Goal: Book appointment/travel/reservation

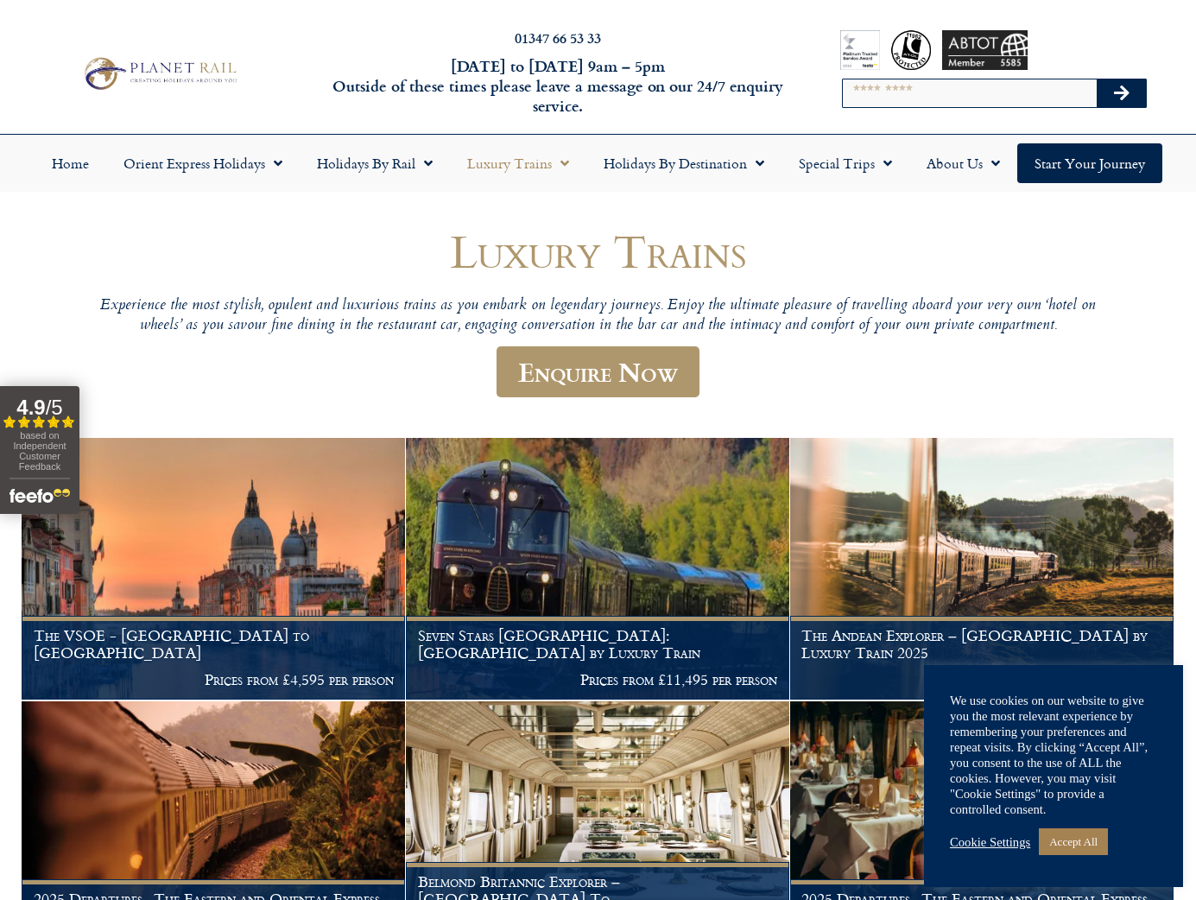
click at [878, 155] on span "Menu" at bounding box center [883, 163] width 17 height 31
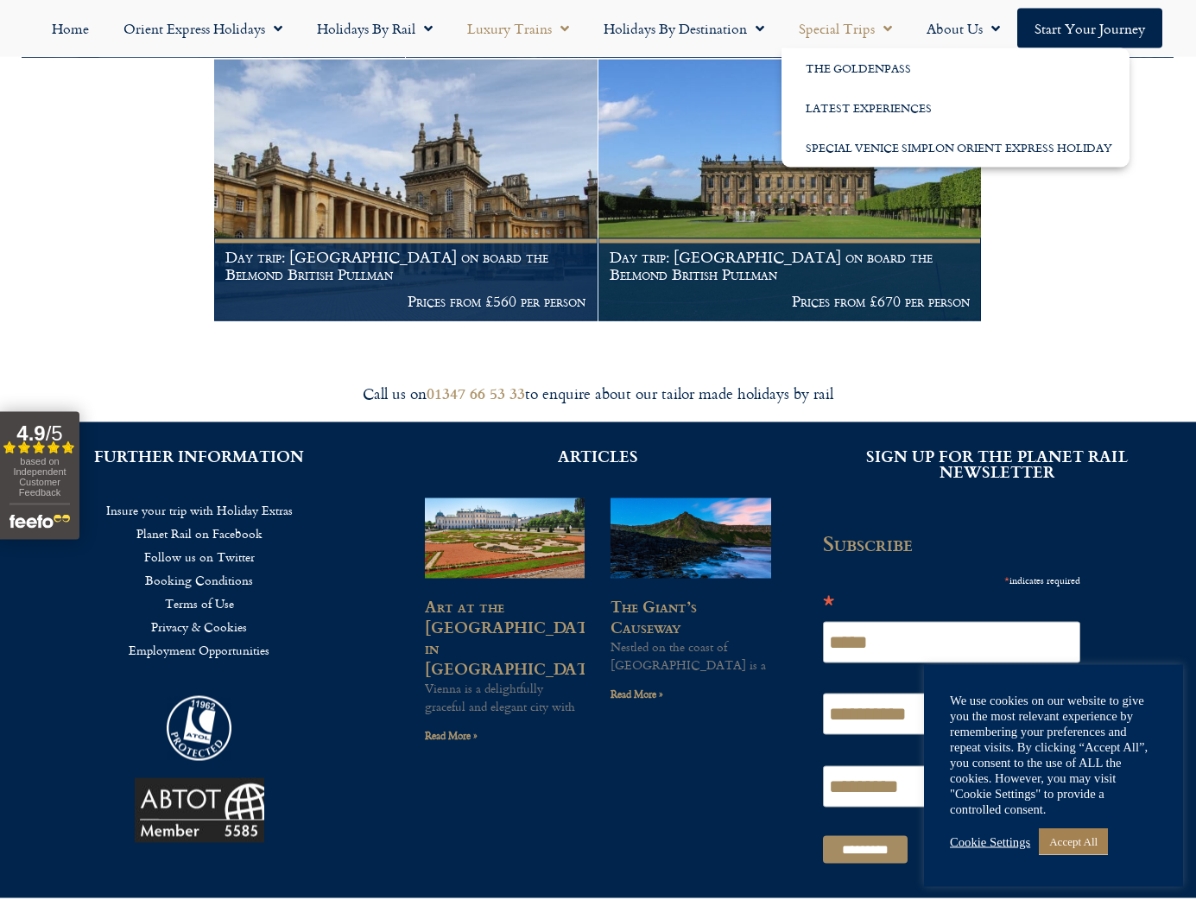
scroll to position [2753, 0]
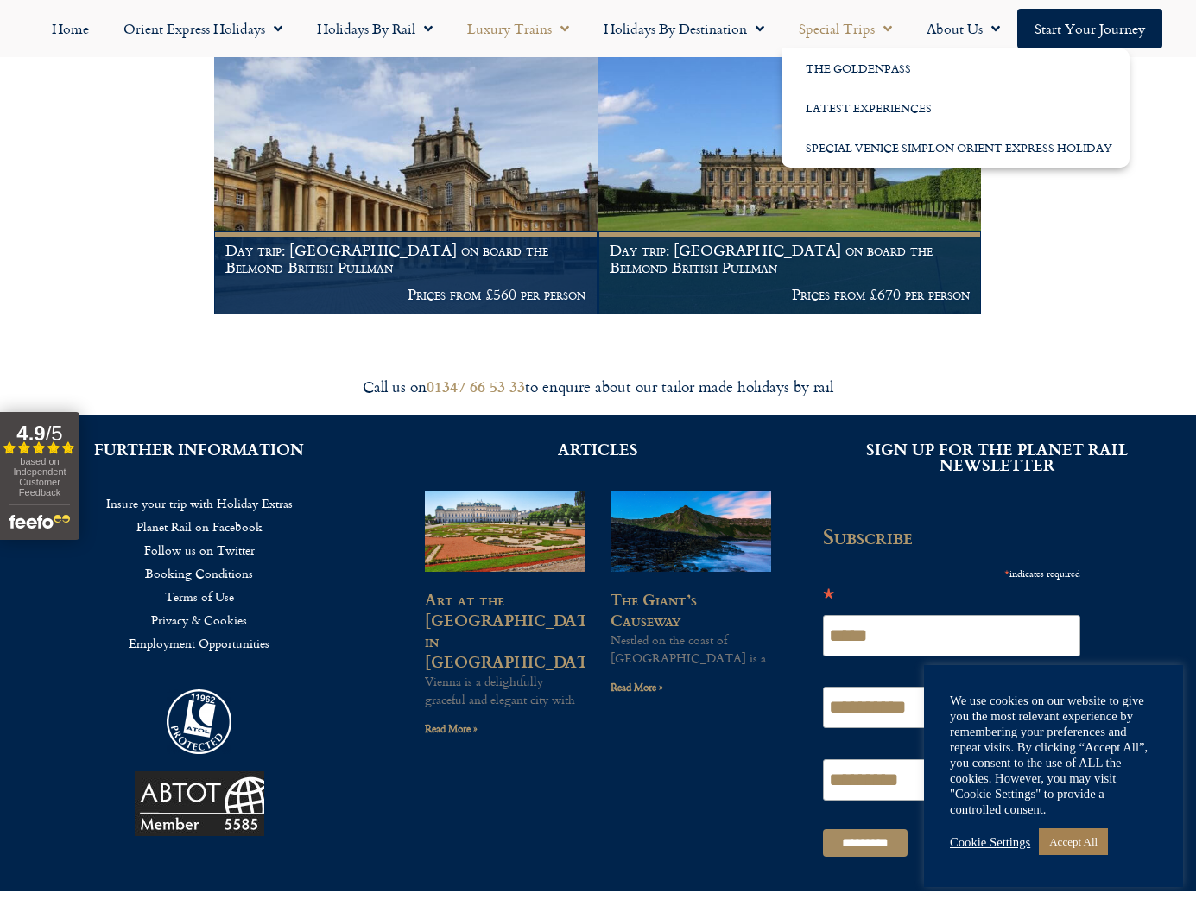
click at [982, 850] on link "Cookie Settings" at bounding box center [990, 842] width 80 height 16
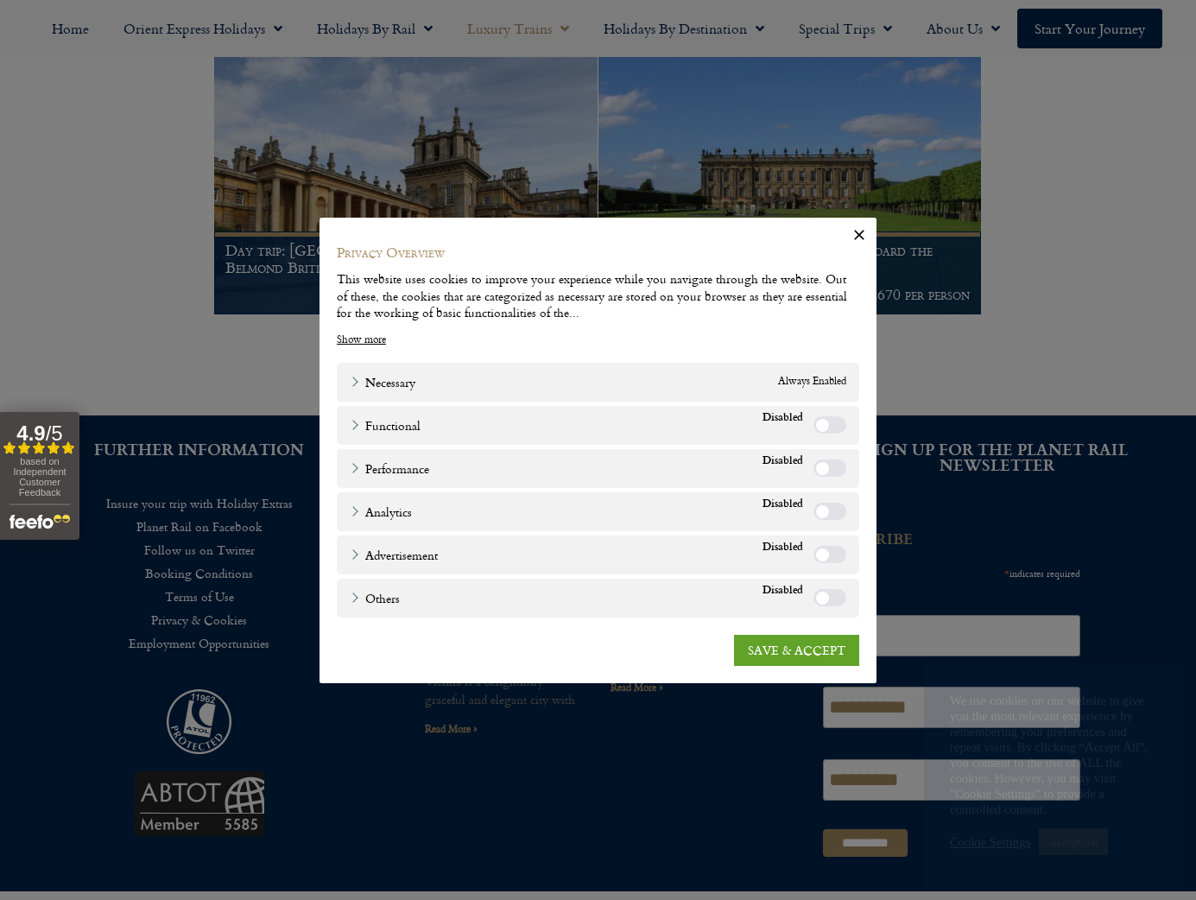
click at [833, 665] on link "SAVE & ACCEPT" at bounding box center [796, 649] width 125 height 31
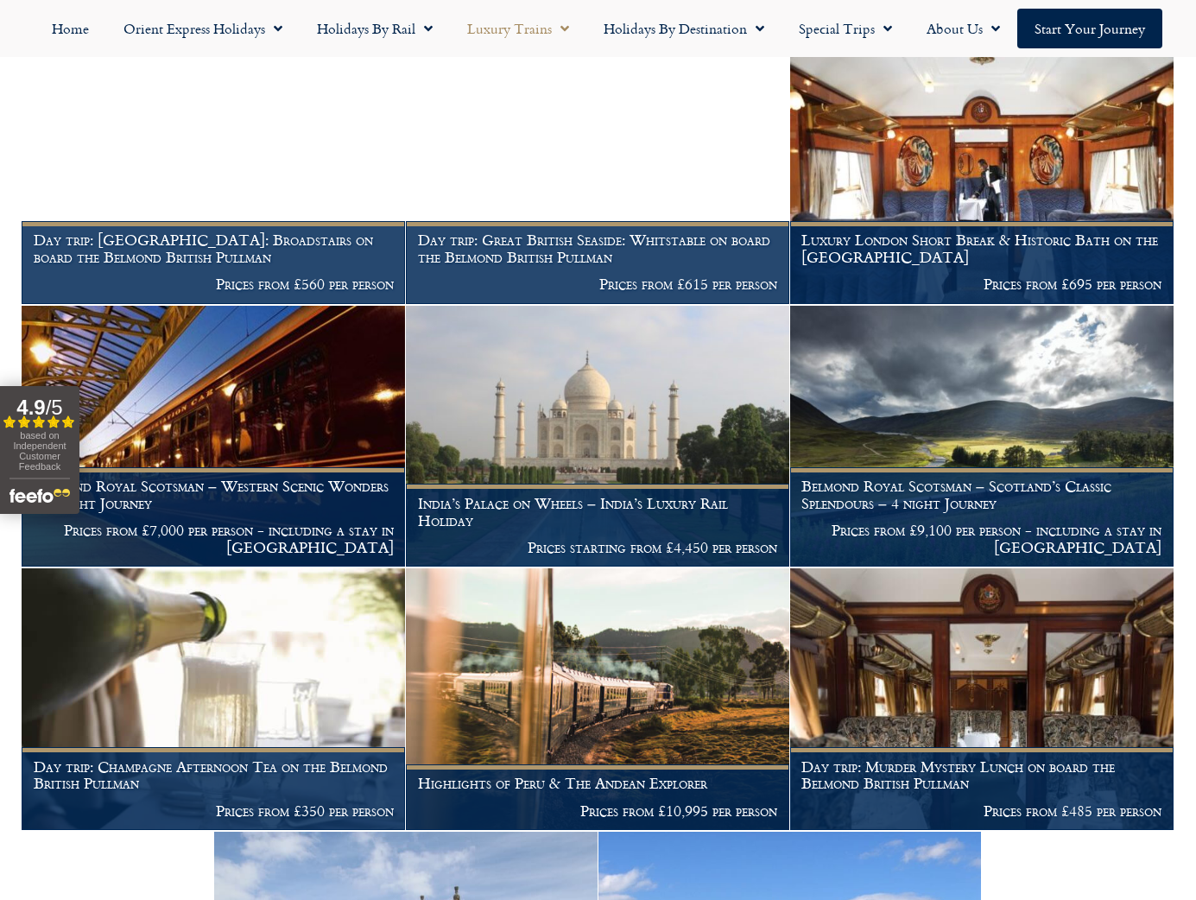
scroll to position [1973, 0]
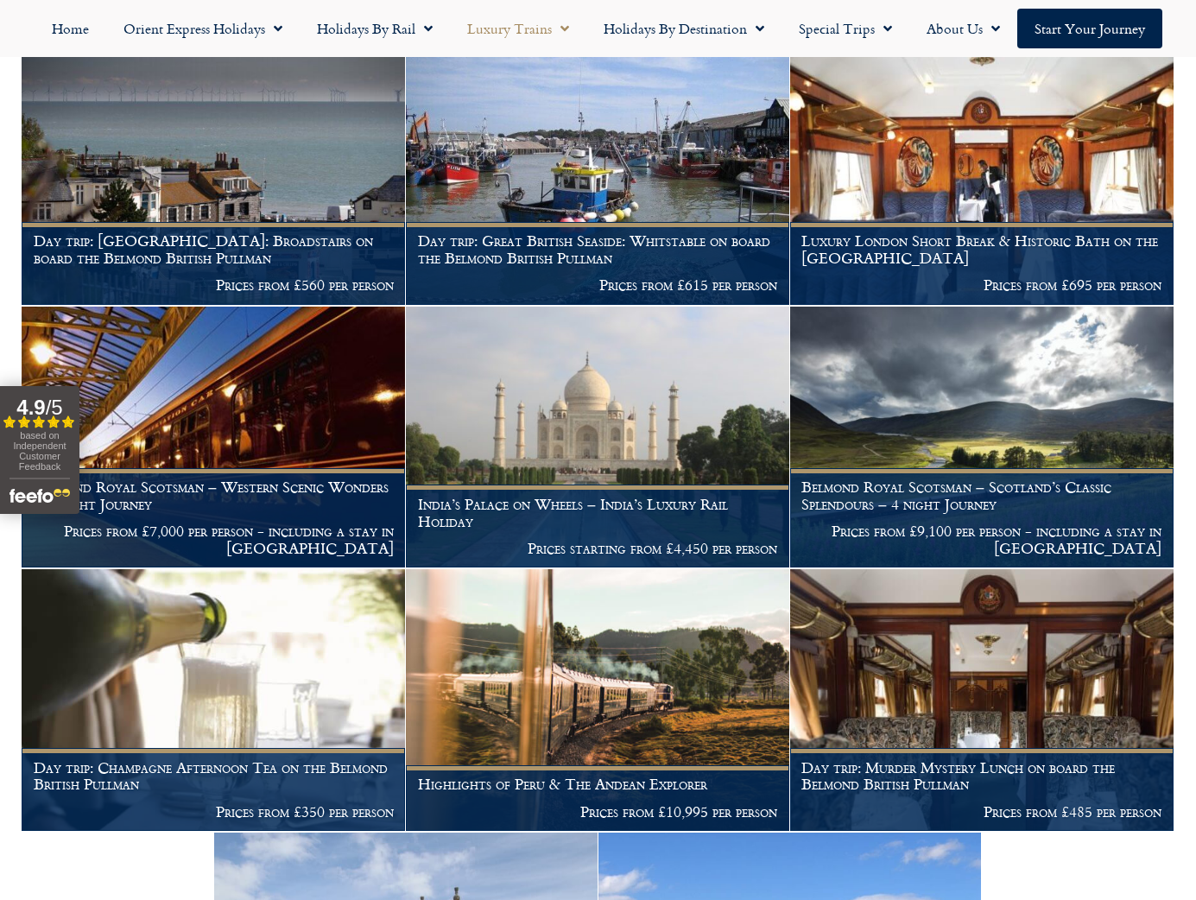
click at [157, 781] on h1 "Day trip: Champagne Afternoon Tea on the Belmond British Pullman" at bounding box center [214, 776] width 360 height 34
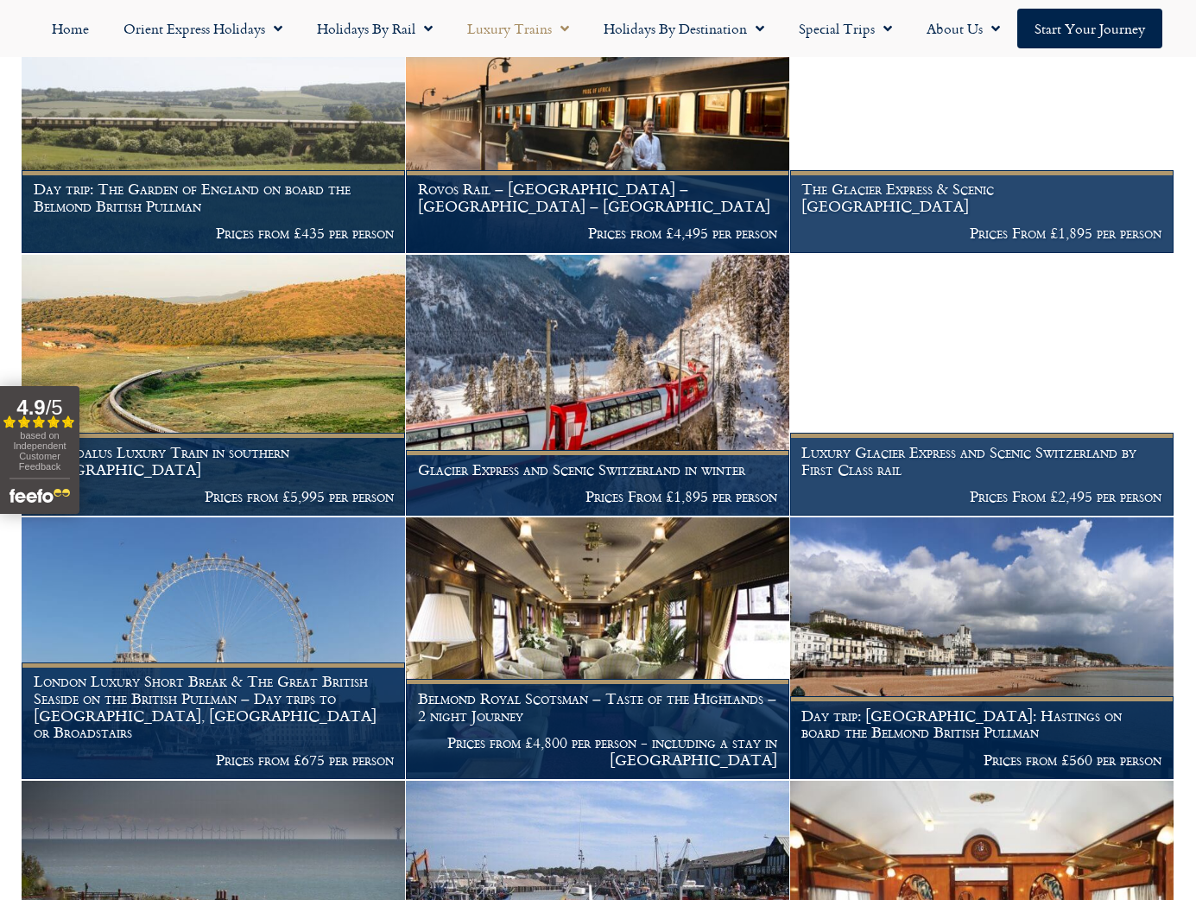
scroll to position [1234, 0]
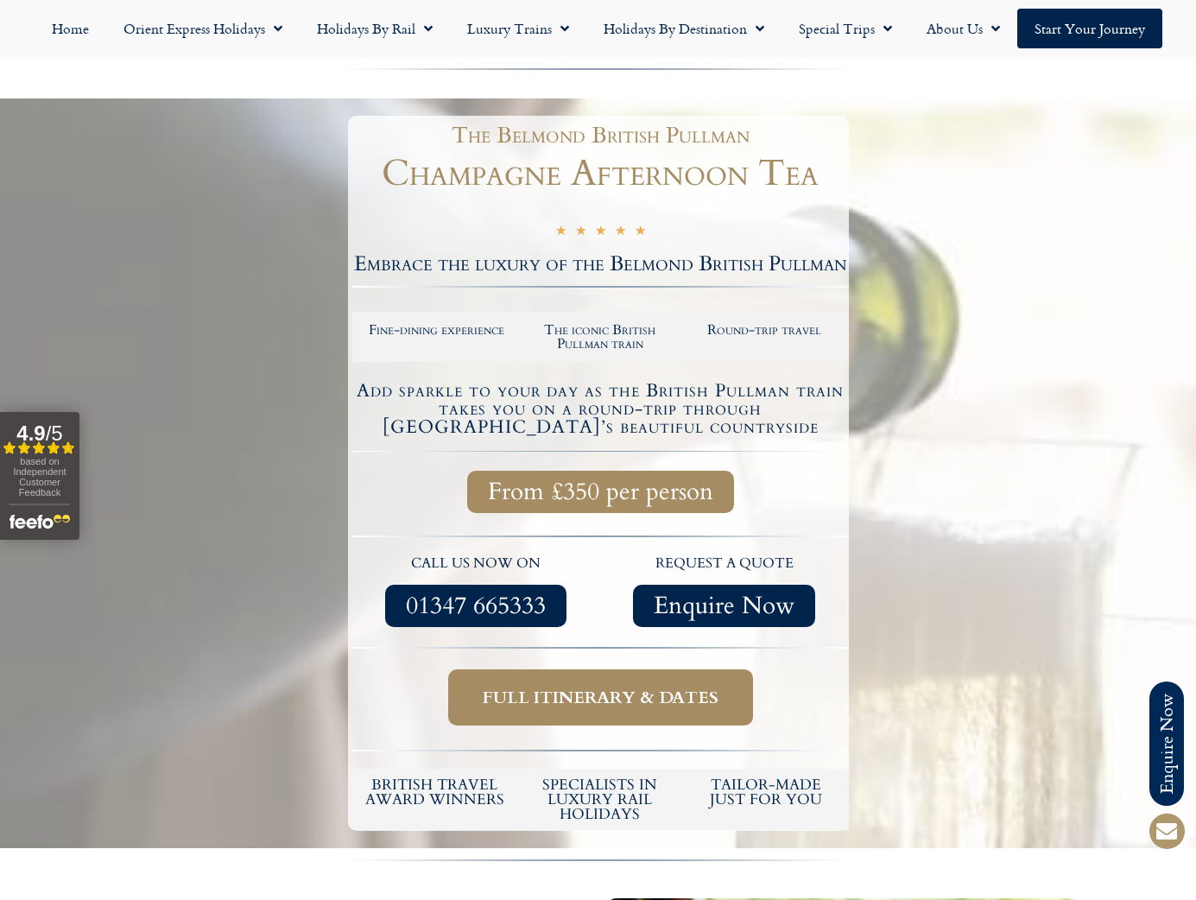
scroll to position [189, 0]
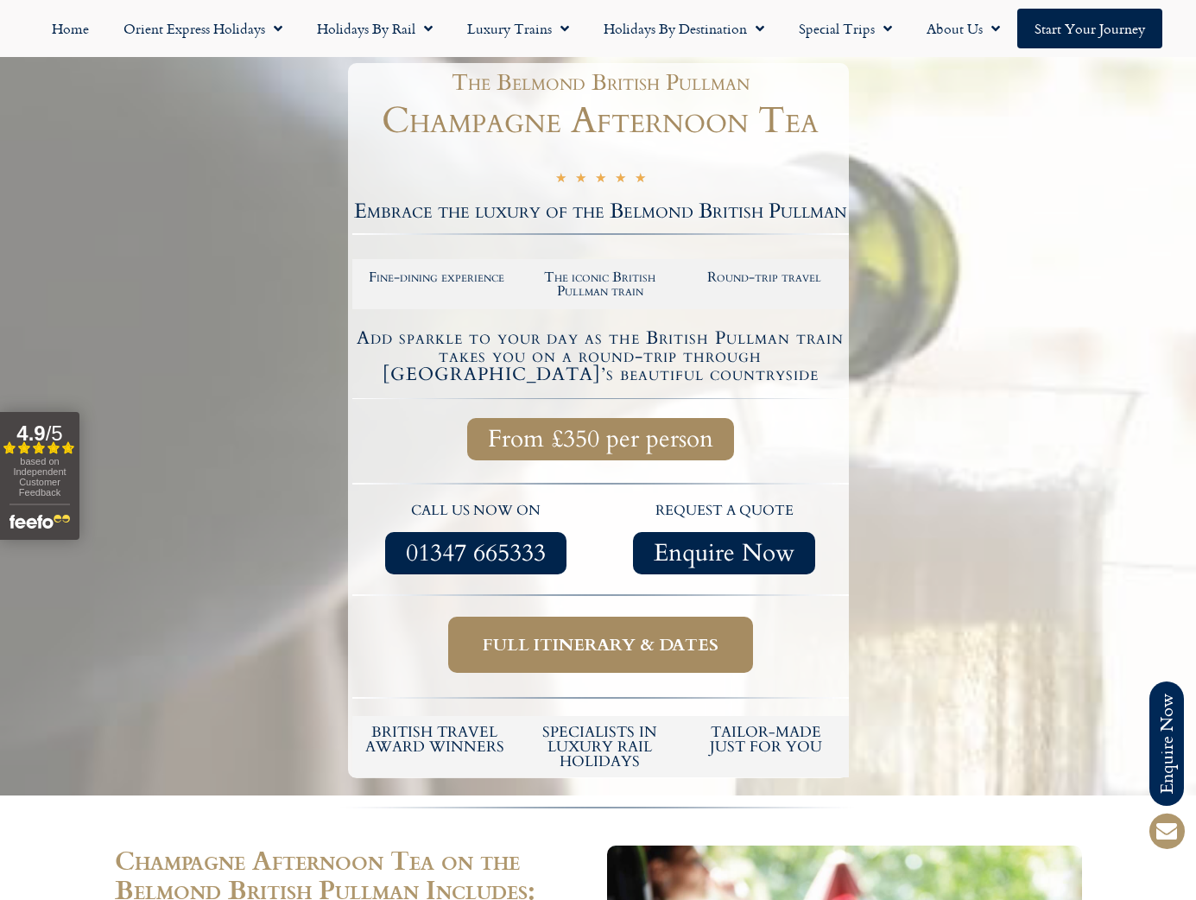
click at [673, 647] on span "Full itinerary & dates" at bounding box center [601, 645] width 236 height 22
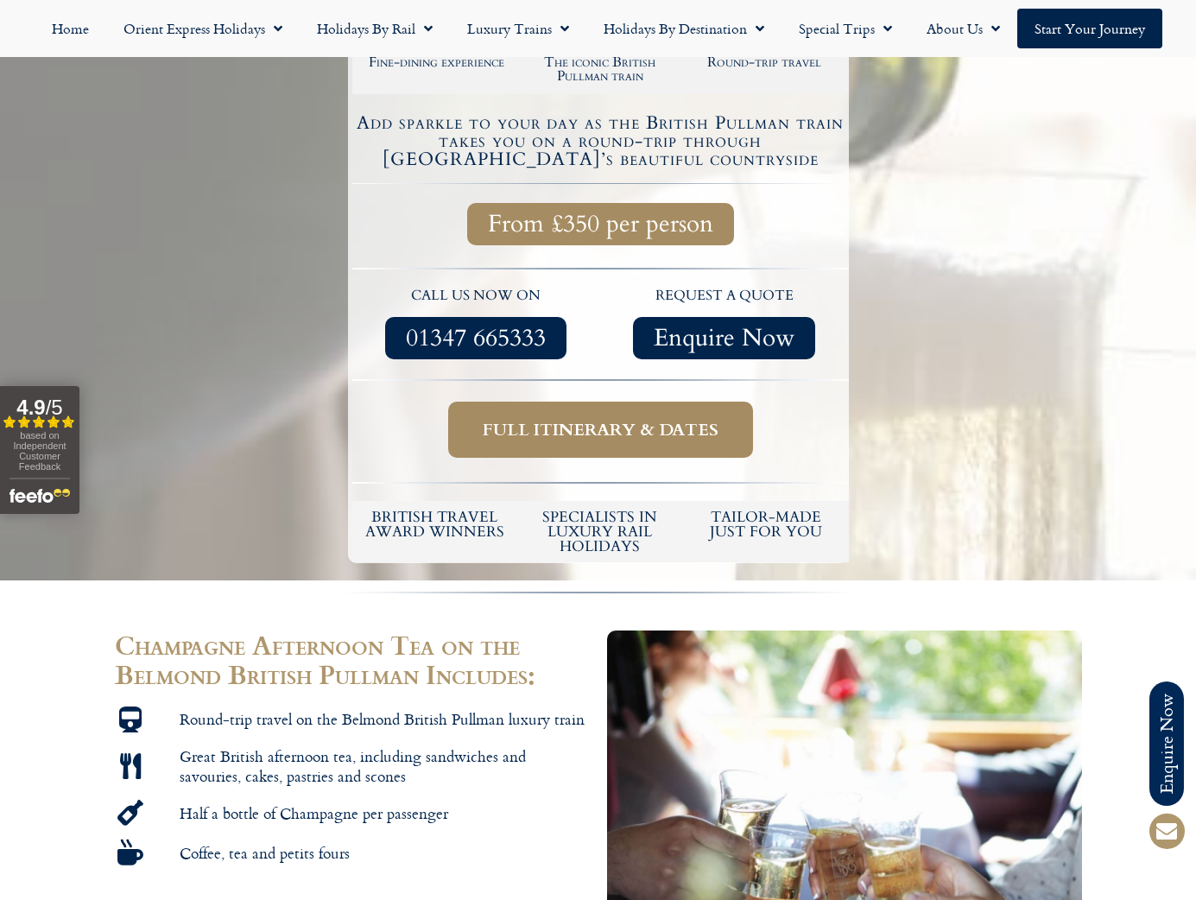
scroll to position [402, 0]
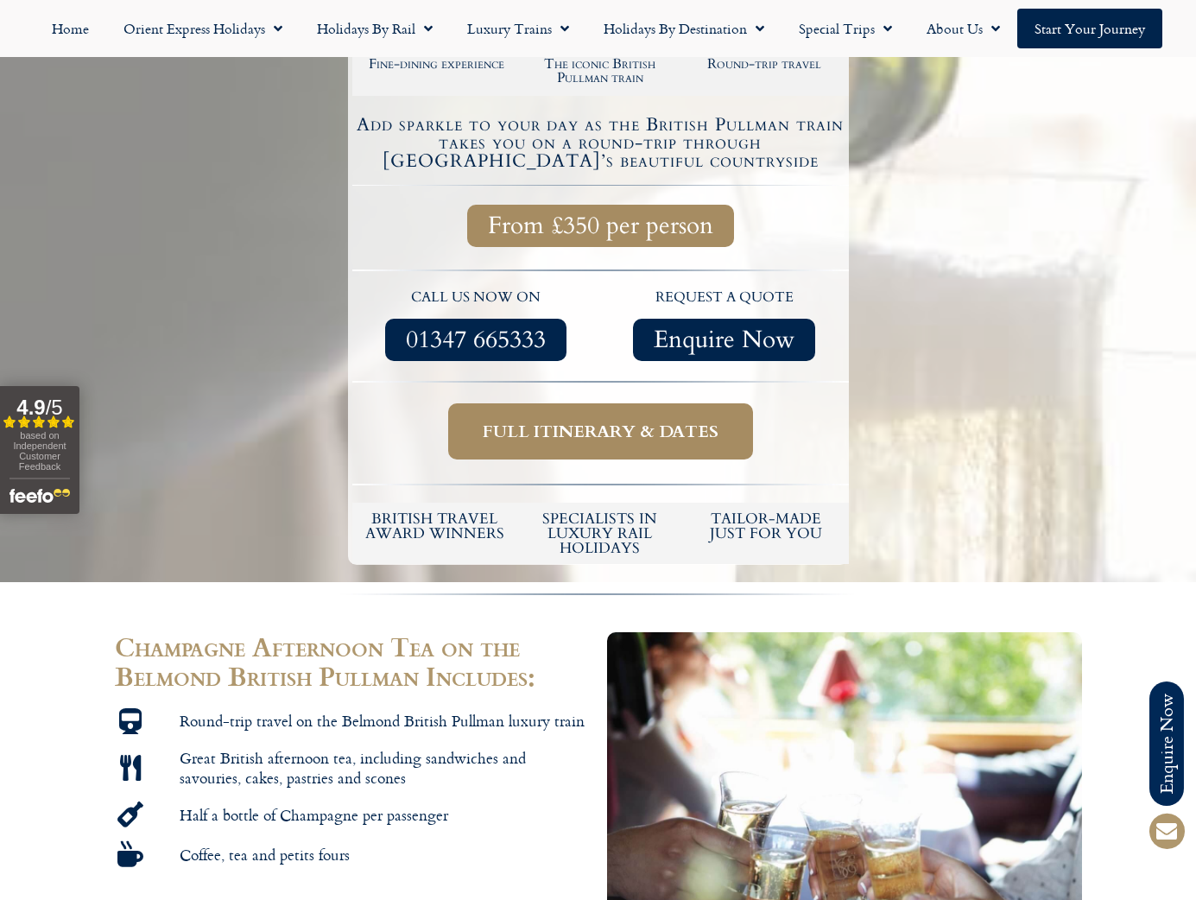
click at [628, 420] on span "Full itinerary & dates" at bounding box center [601, 431] width 236 height 22
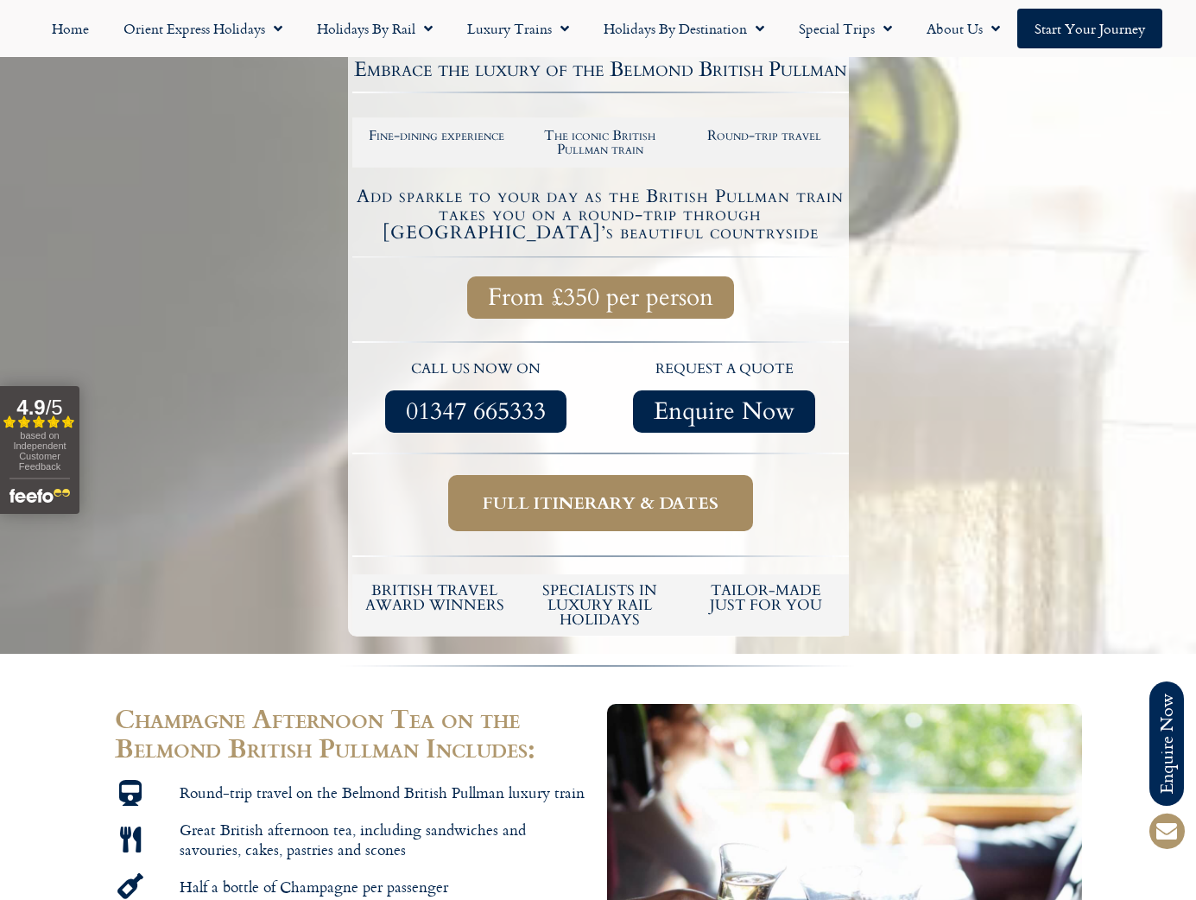
scroll to position [0, 0]
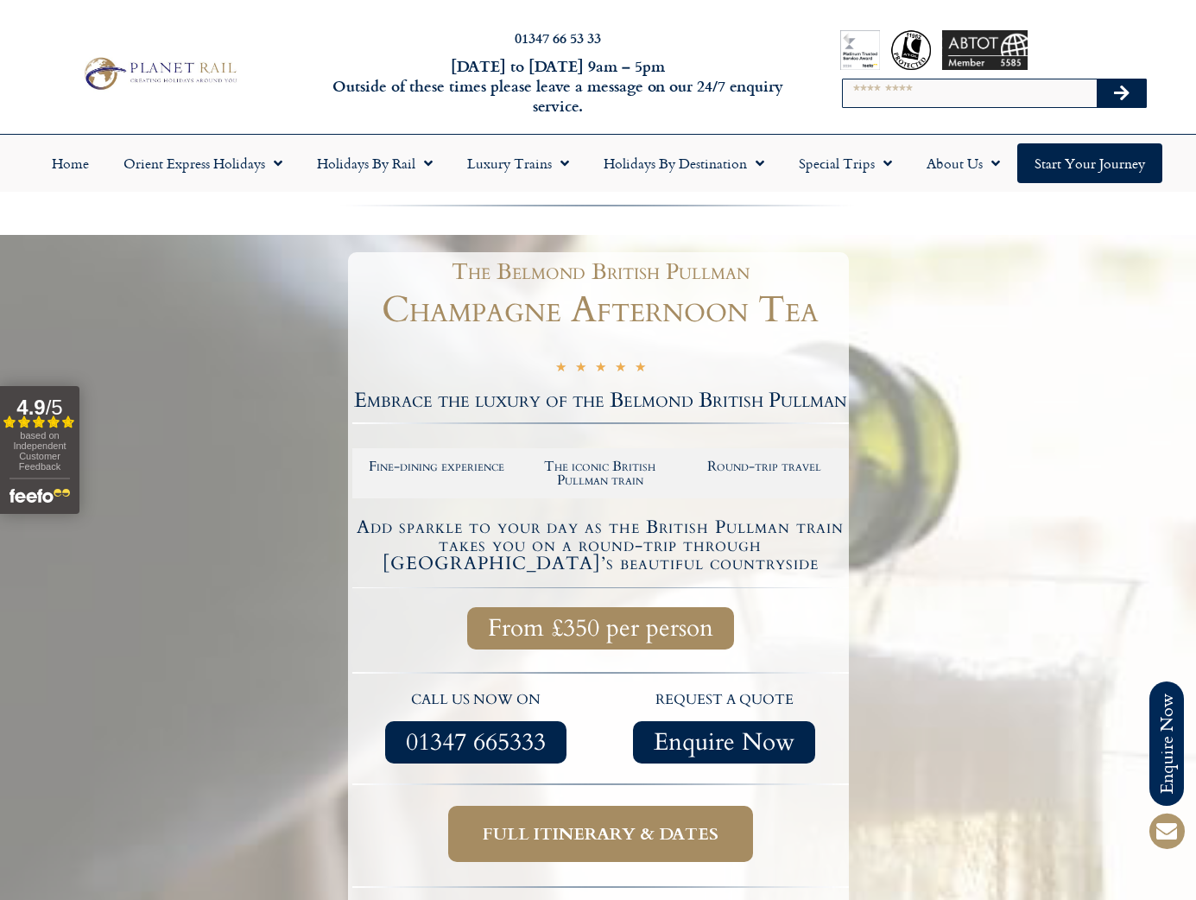
click at [653, 825] on span "Full itinerary & dates" at bounding box center [601, 834] width 236 height 22
